Goal: Information Seeking & Learning: Learn about a topic

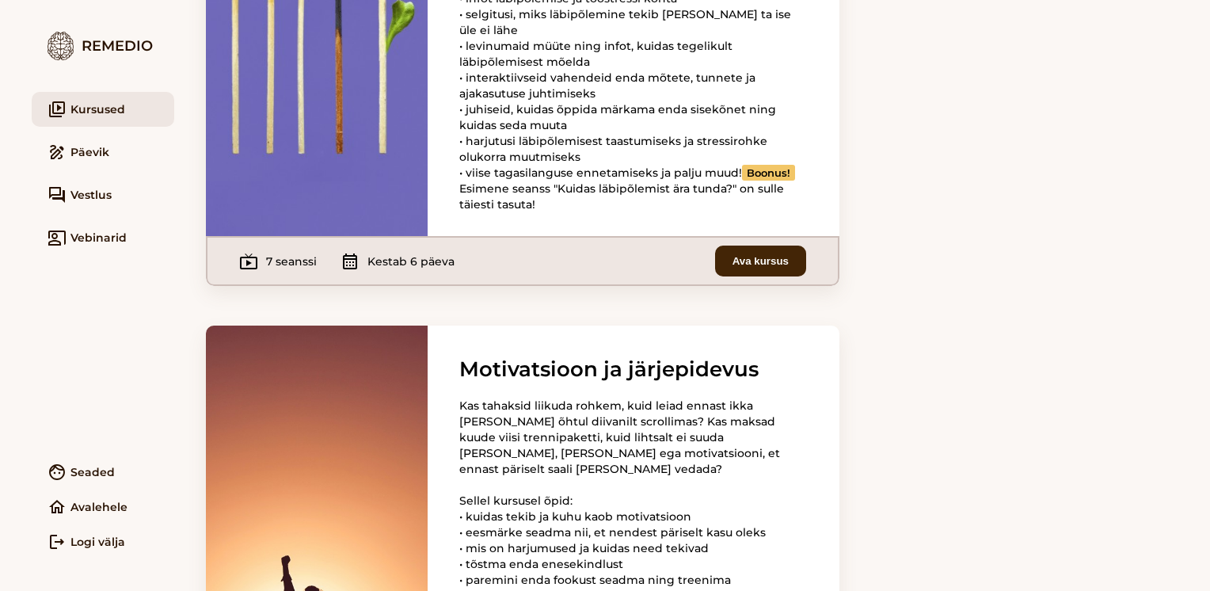
scroll to position [2189, 0]
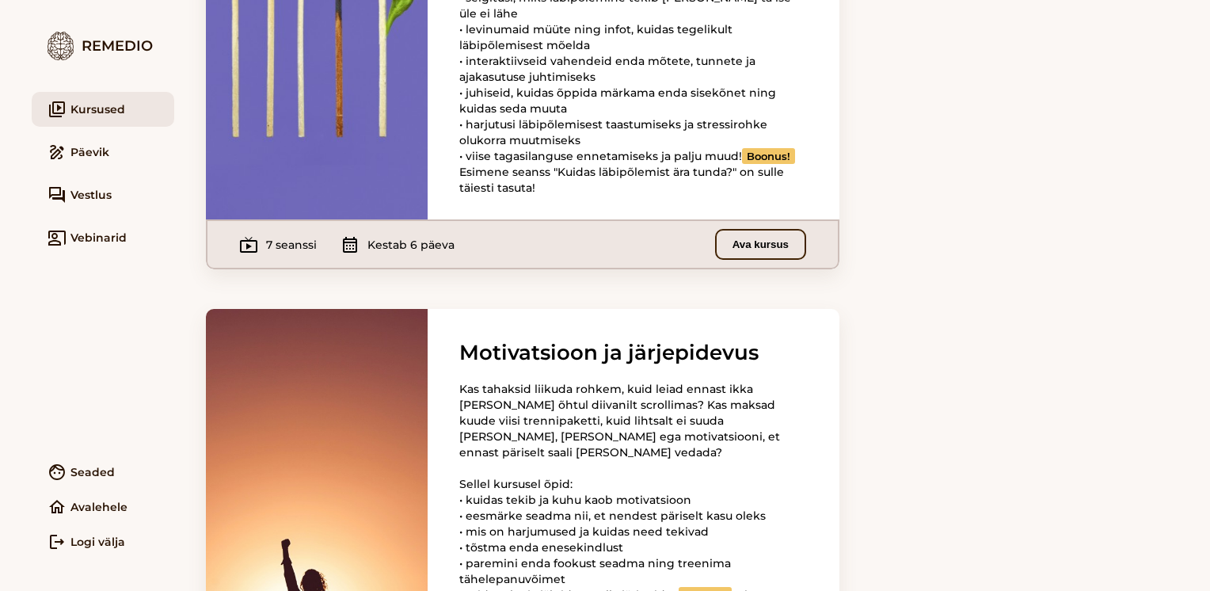
click at [738, 260] on button "Ava kursus" at bounding box center [760, 244] width 91 height 31
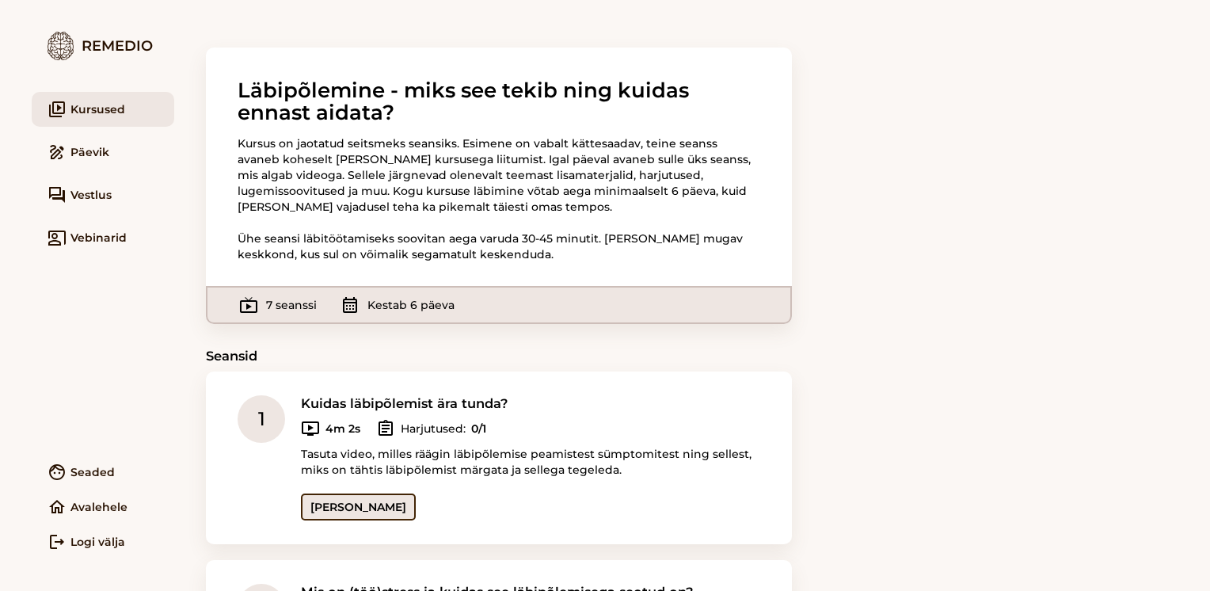
click at [333, 507] on link "[PERSON_NAME]" at bounding box center [358, 506] width 115 height 27
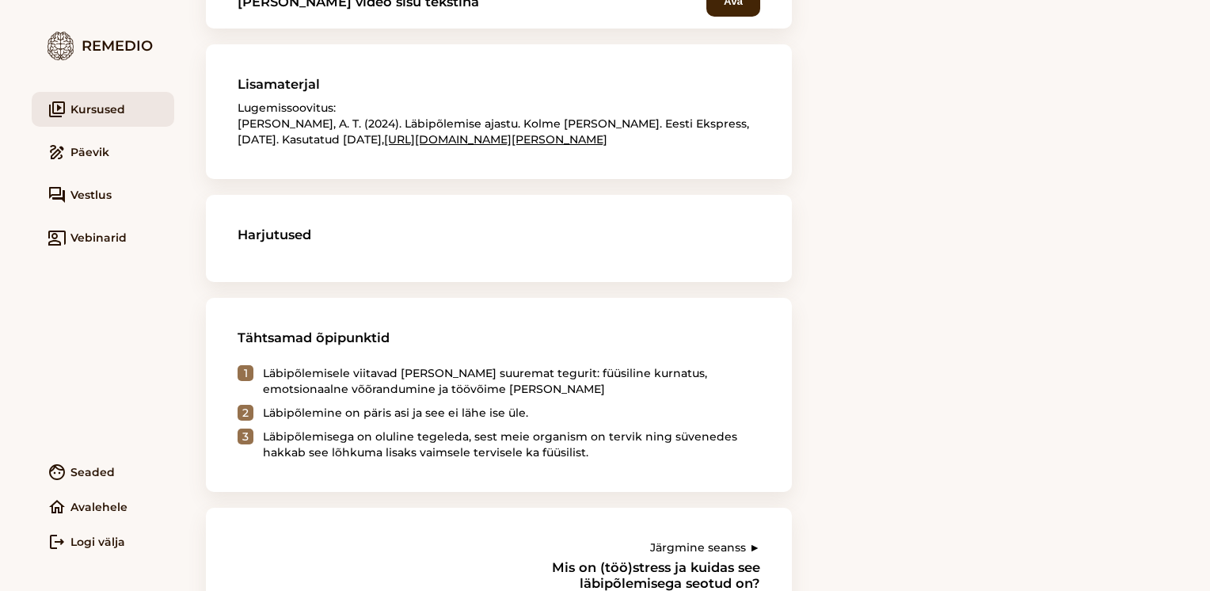
scroll to position [620, 0]
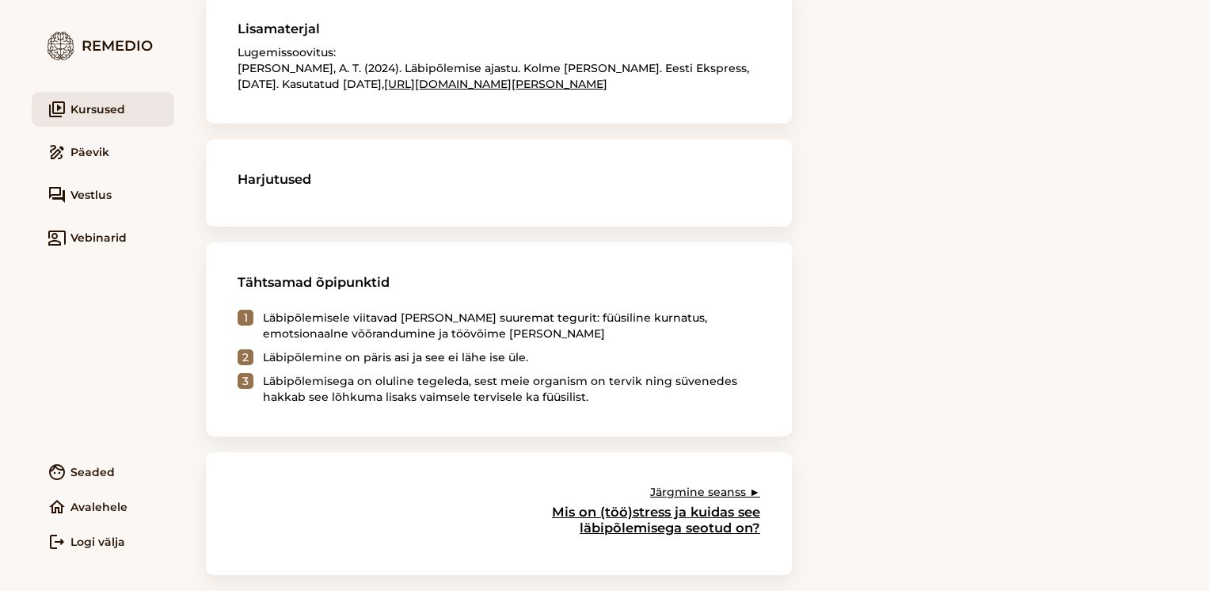
click at [710, 492] on link "Järgmine seanss ► Mis on (töö)stress ja kuidas see läbipõlemisega seotud on?" at bounding box center [655, 509] width 209 height 51
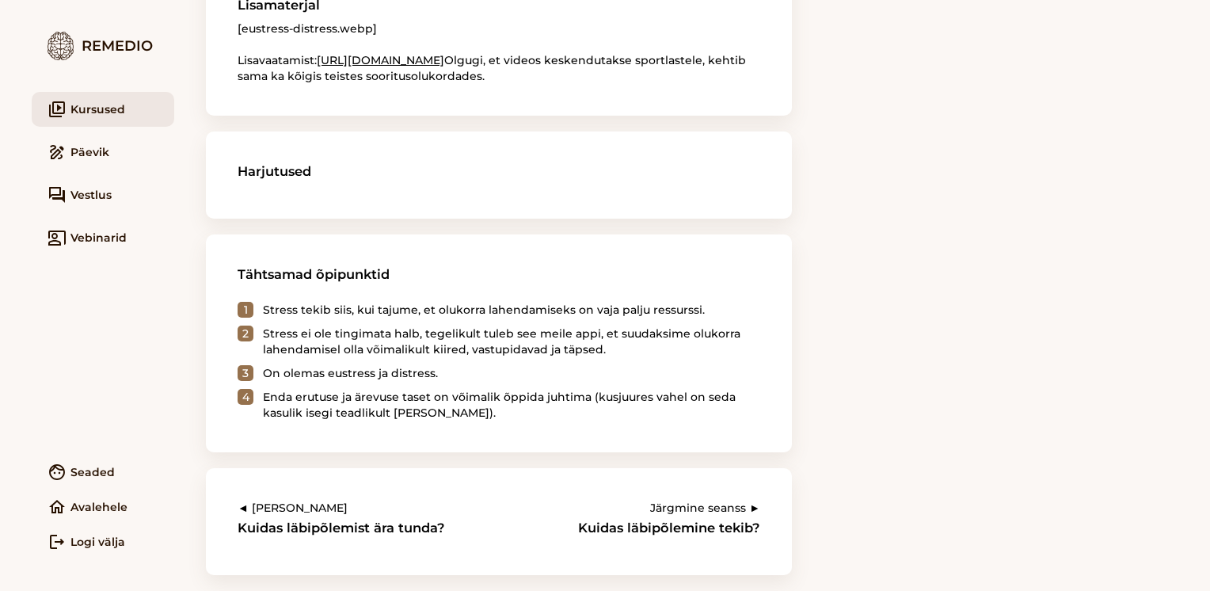
scroll to position [675, 0]
click at [739, 528] on h3 "Kuidas läbipõlemine tekib?" at bounding box center [655, 527] width 209 height 16
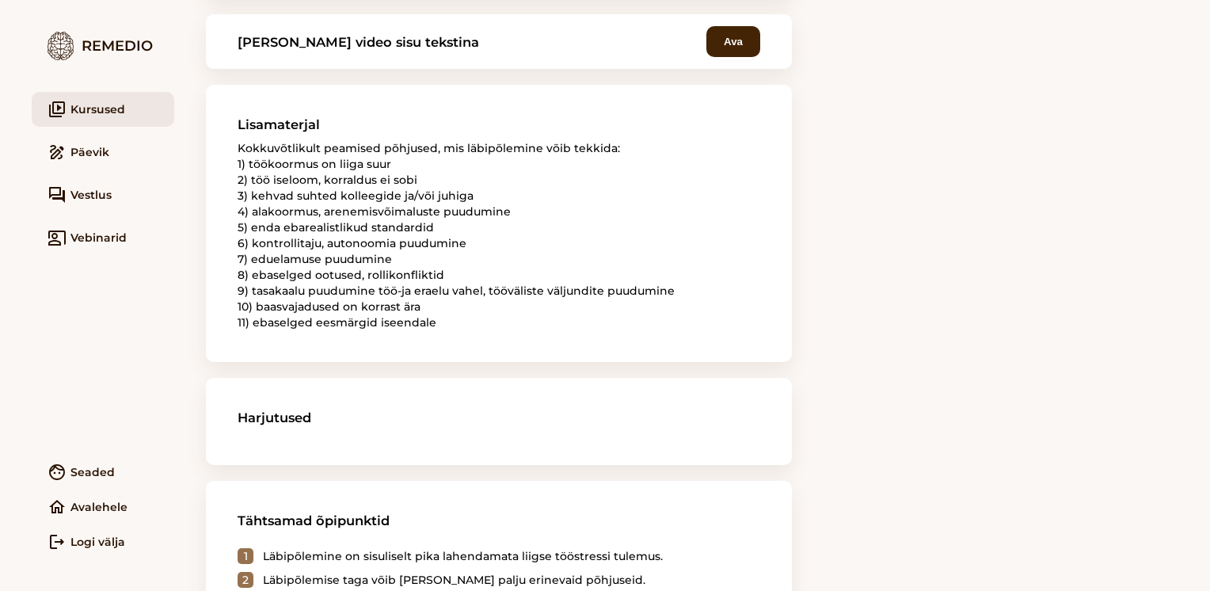
scroll to position [515, 0]
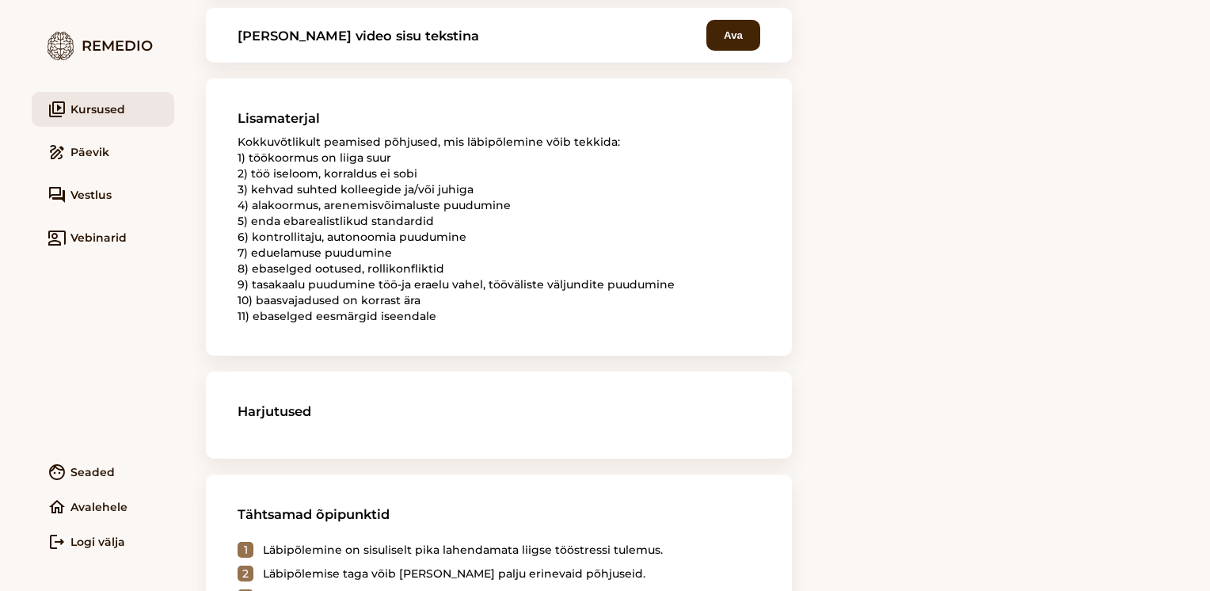
click at [350, 389] on section "Harjutused" at bounding box center [499, 414] width 586 height 87
click at [301, 416] on h3 "Harjutused" at bounding box center [499, 411] width 523 height 16
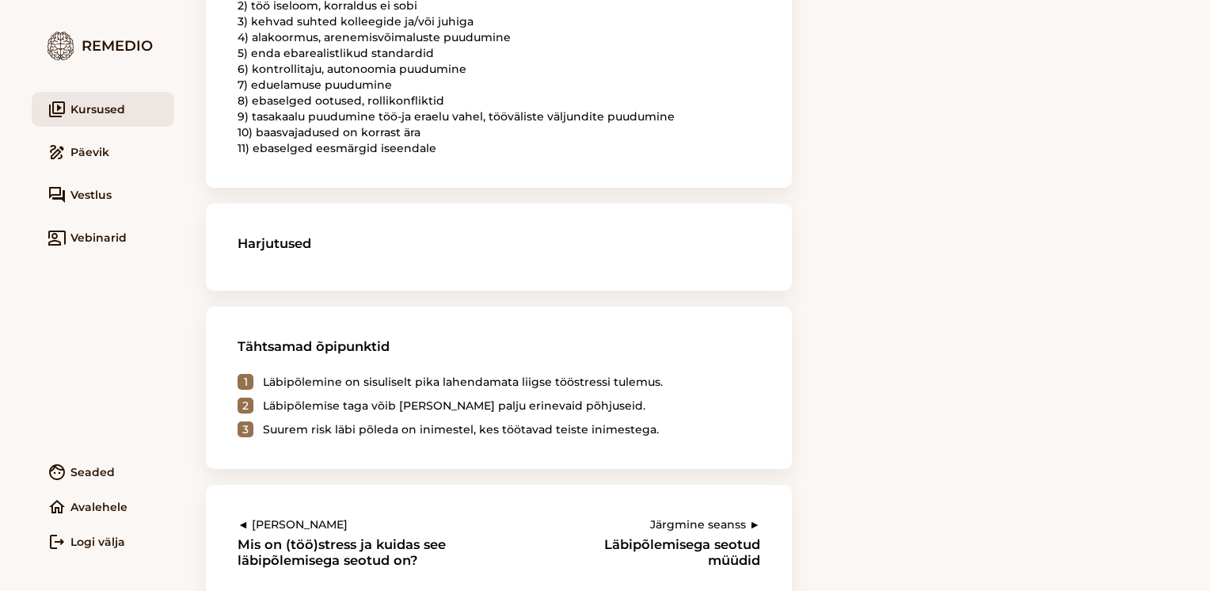
scroll to position [715, 0]
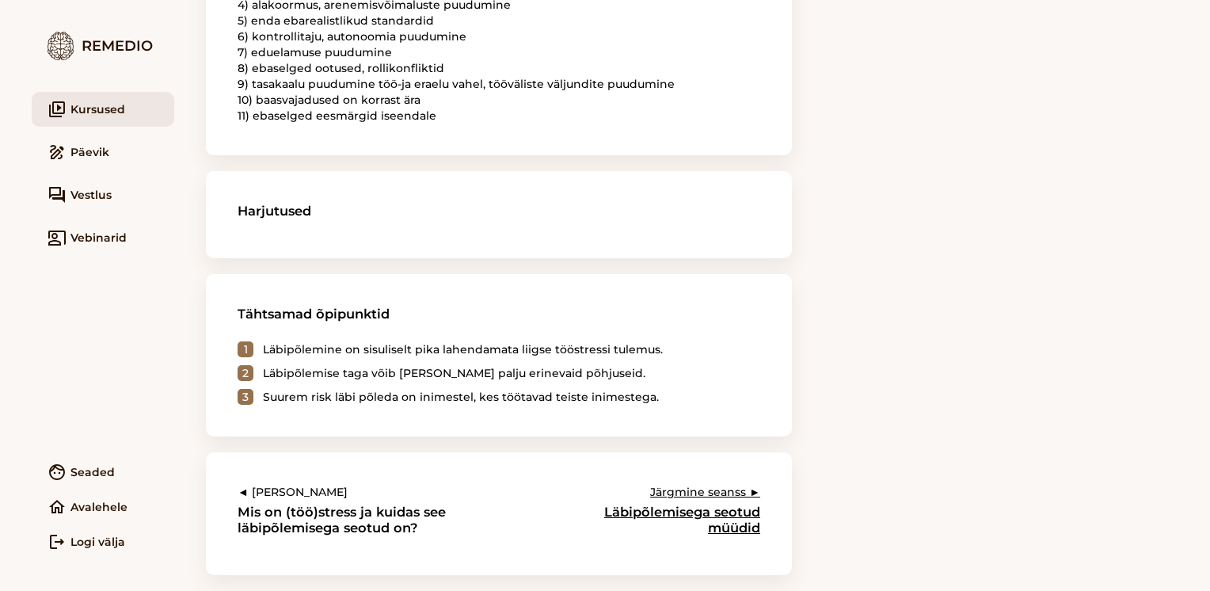
click at [675, 521] on h3 "Läbipõlemisega seotud müüdid" at bounding box center [655, 520] width 209 height 32
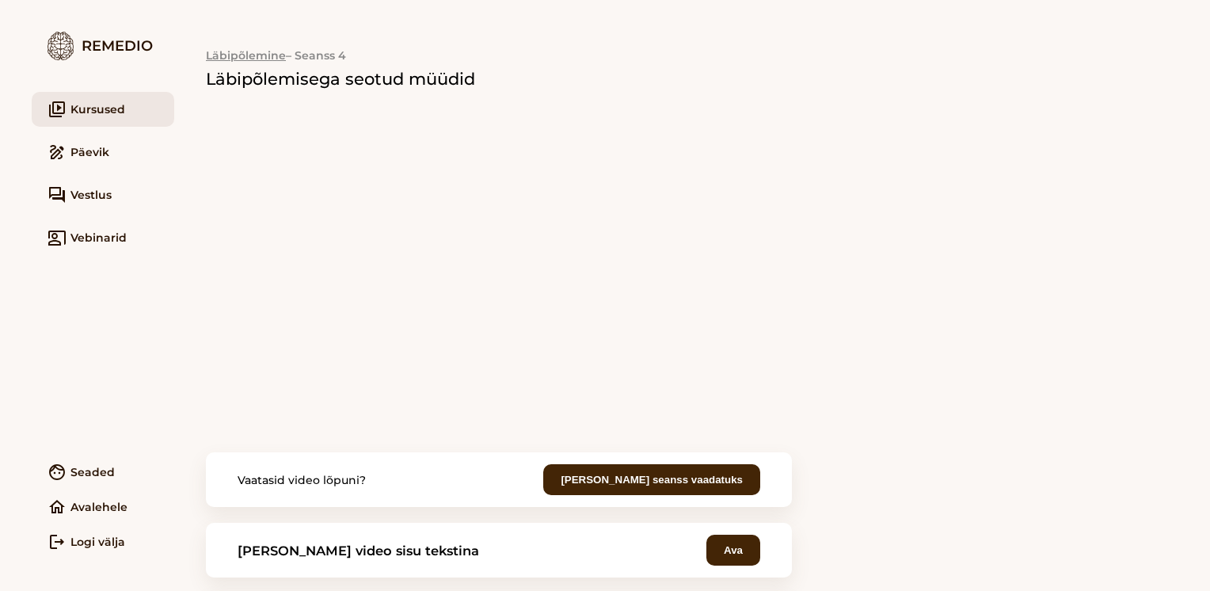
click at [1039, 344] on main "Läbipõlemine – Seanss 4 Läbipõlemisega seotud müüdid Vaatasid video lõpuni? [PE…" at bounding box center [692, 295] width 1036 height 591
click at [897, 387] on main "Läbipõlemine – Seanss 4 Läbipõlemisega seotud müüdid Vaatasid video lõpuni? [PE…" at bounding box center [692, 295] width 1036 height 591
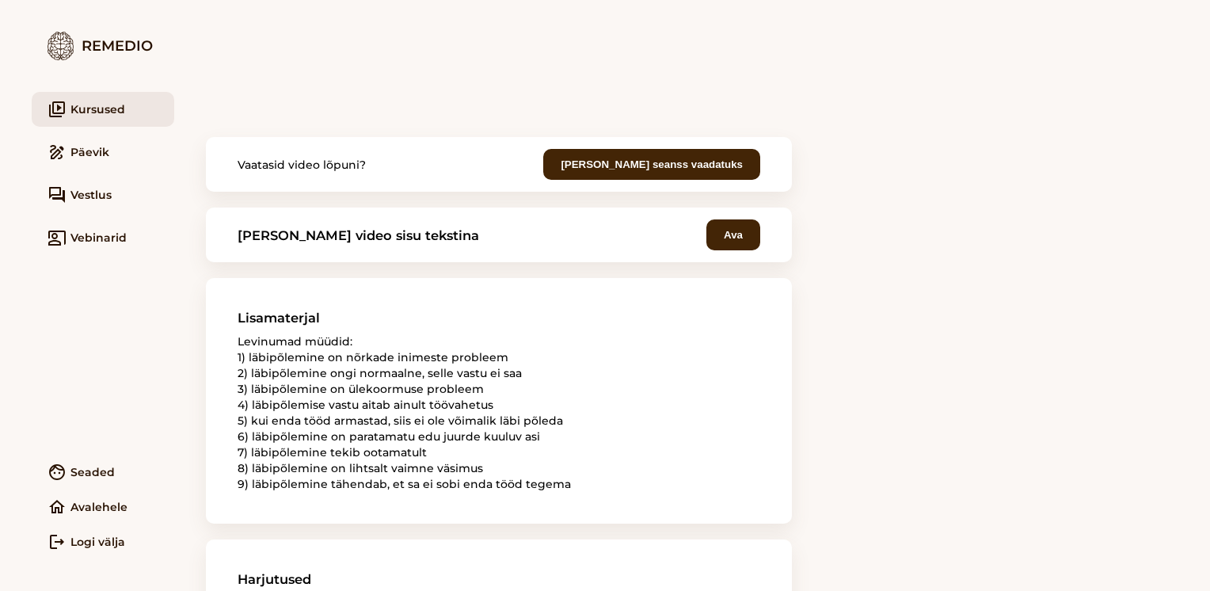
scroll to position [305, 0]
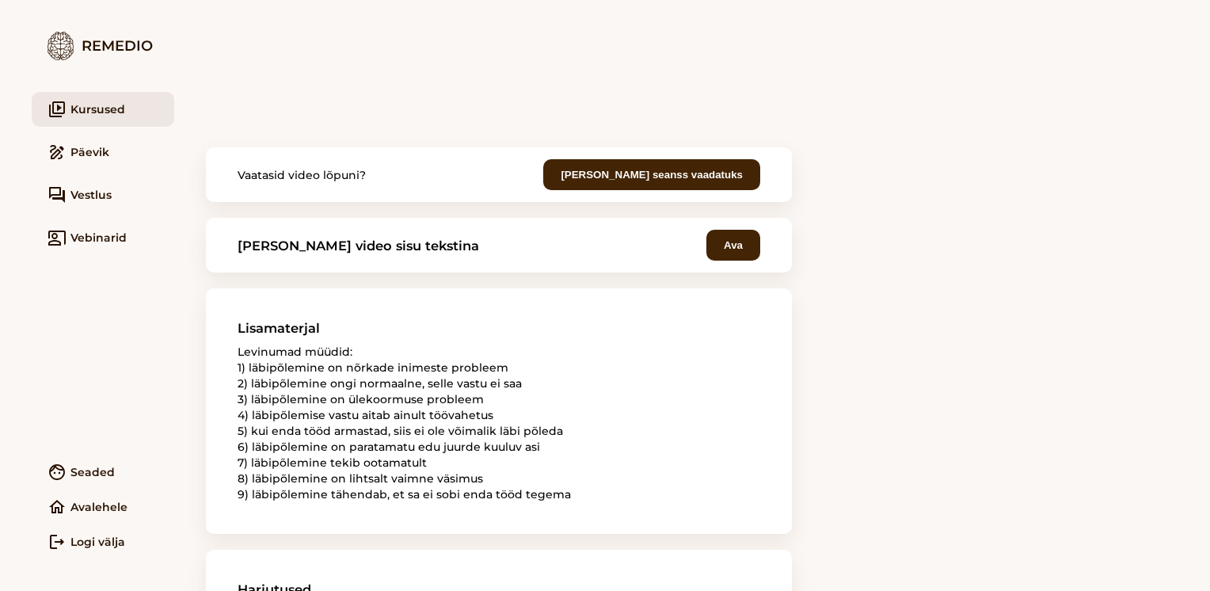
click at [1175, 208] on main "Läbipõlemine – Seanss 4 Läbipõlemisega seotud müüdid Vaatasid video lõpuni? [PE…" at bounding box center [692, 295] width 1036 height 591
drag, startPoint x: 1175, startPoint y: 208, endPoint x: 1187, endPoint y: 209, distance: 11.9
click at [1187, 209] on main "Läbipõlemine – Seanss 4 Läbipõlemisega seotud müüdid Vaatasid video lõpuni? [PE…" at bounding box center [692, 295] width 1036 height 591
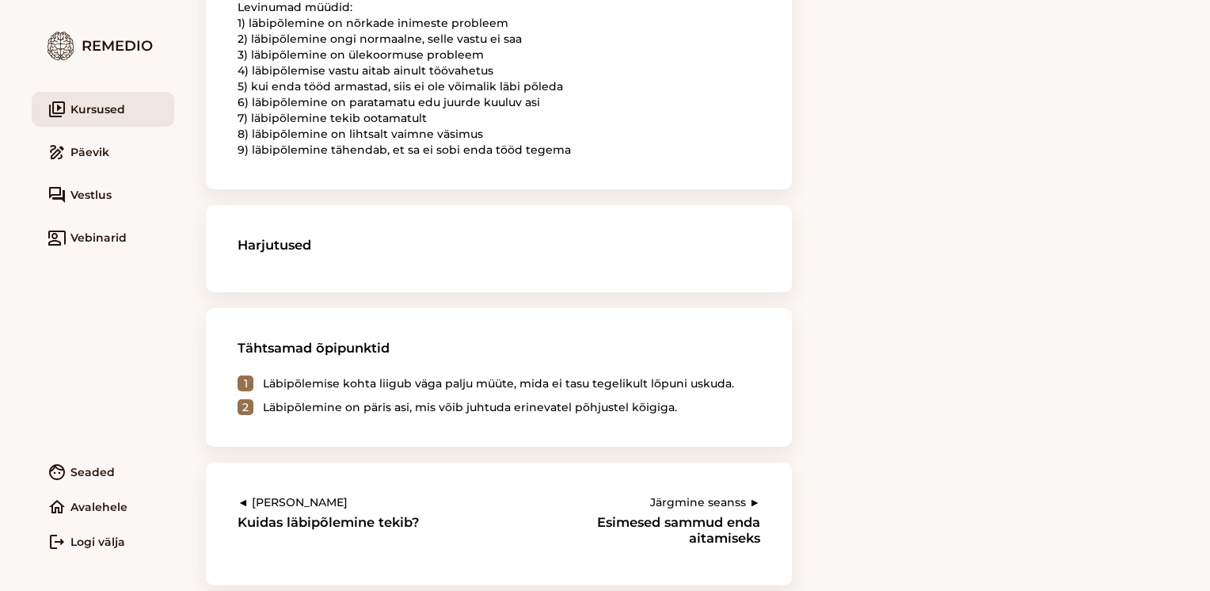
scroll to position [659, 0]
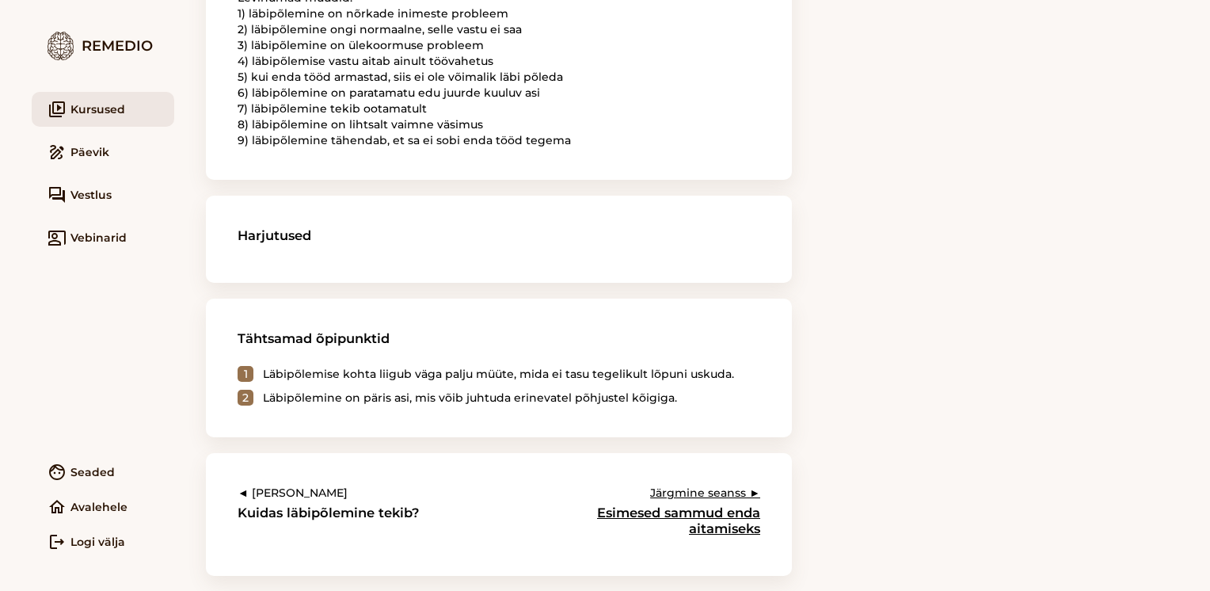
click at [729, 524] on h3 "Esimesed sammud enda aitamiseks" at bounding box center [655, 520] width 209 height 32
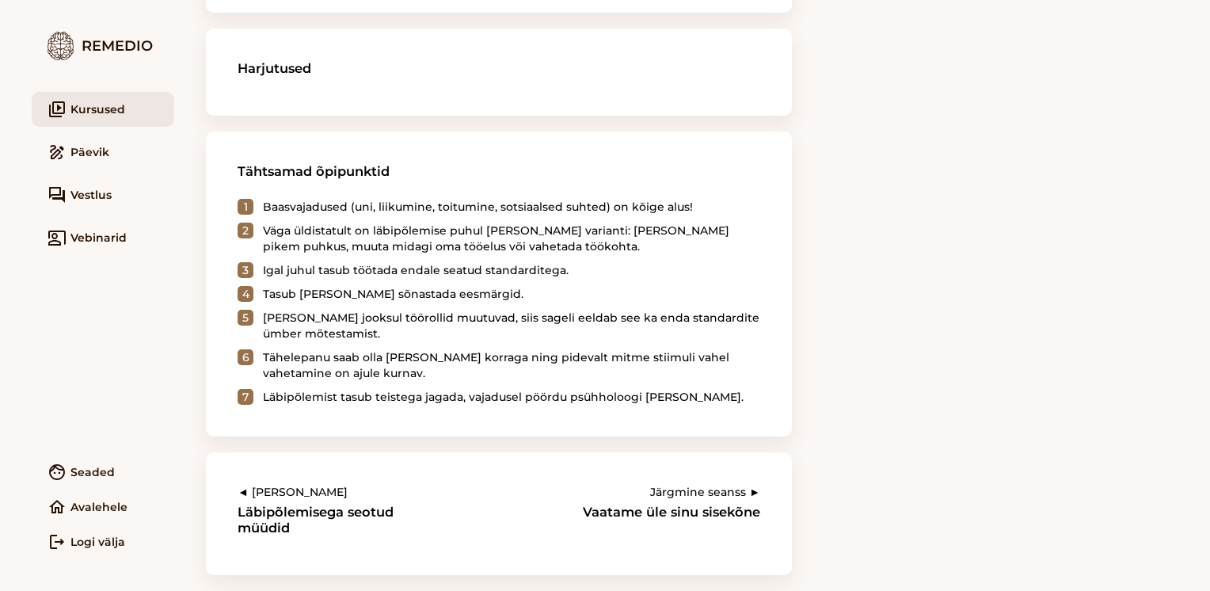
scroll to position [1237, 0]
click at [687, 509] on h3 "Vaatame üle sinu sisekõne" at bounding box center [655, 512] width 209 height 16
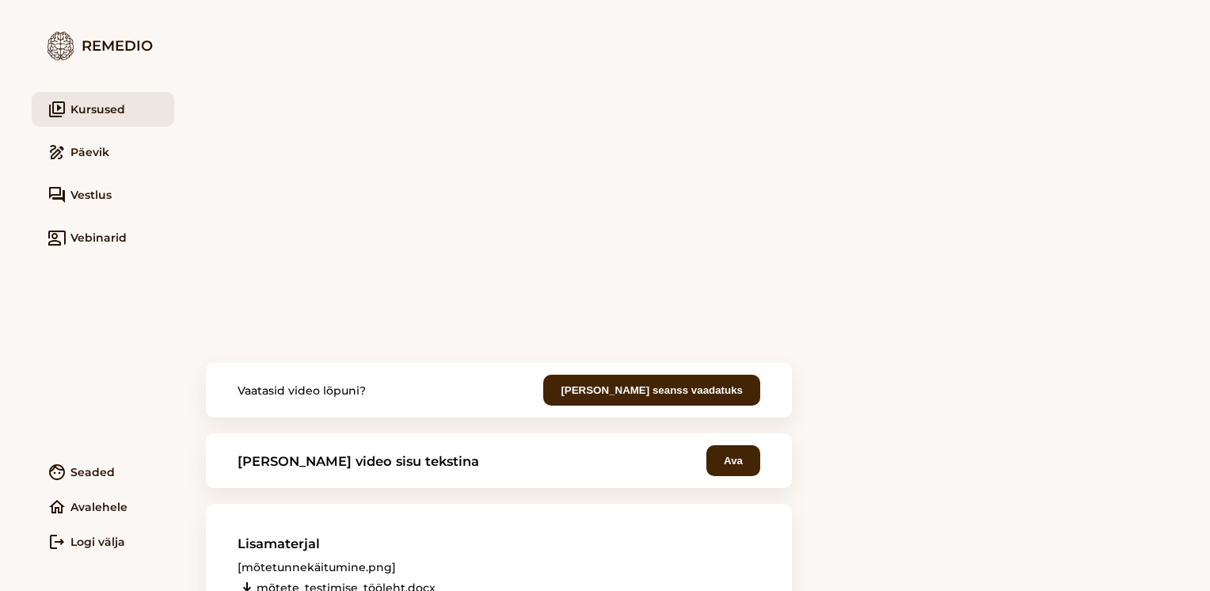
scroll to position [84, 0]
